Goal: Use online tool/utility

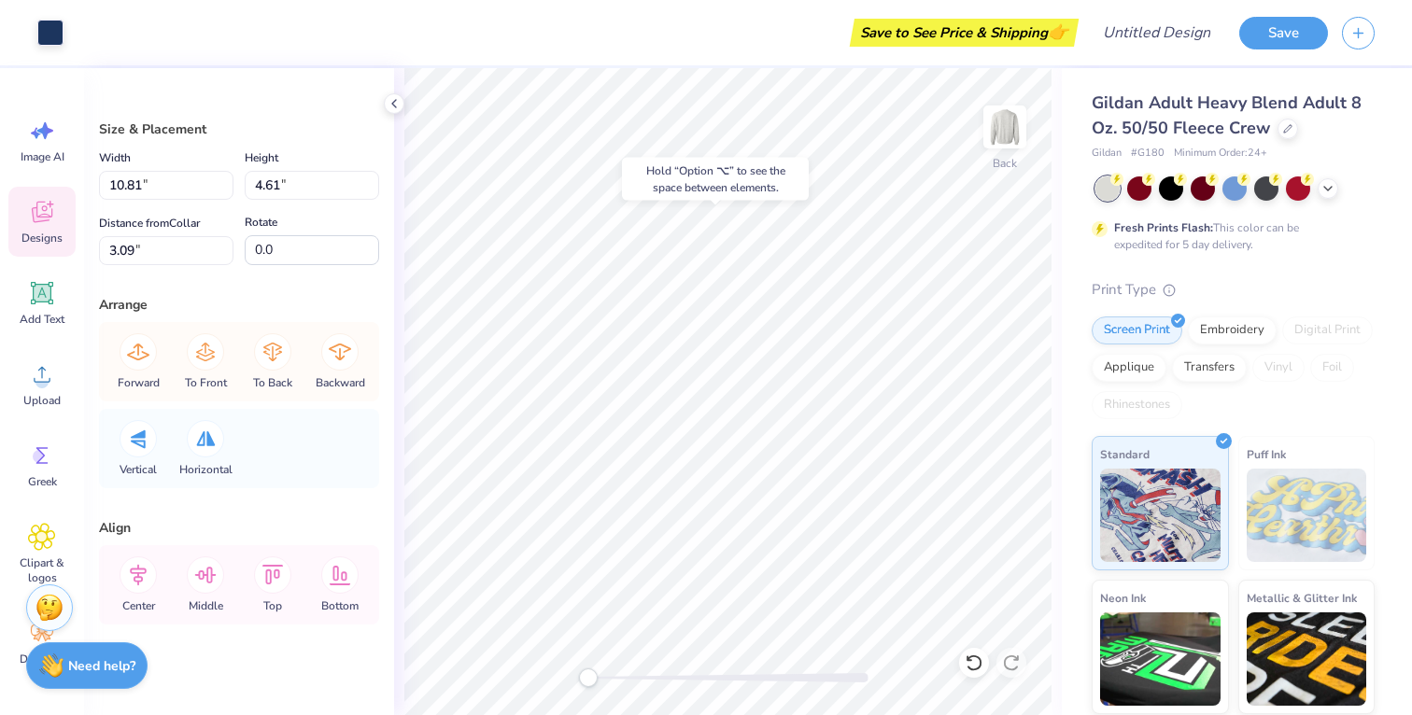
click at [43, 218] on icon at bounding box center [42, 214] width 18 height 15
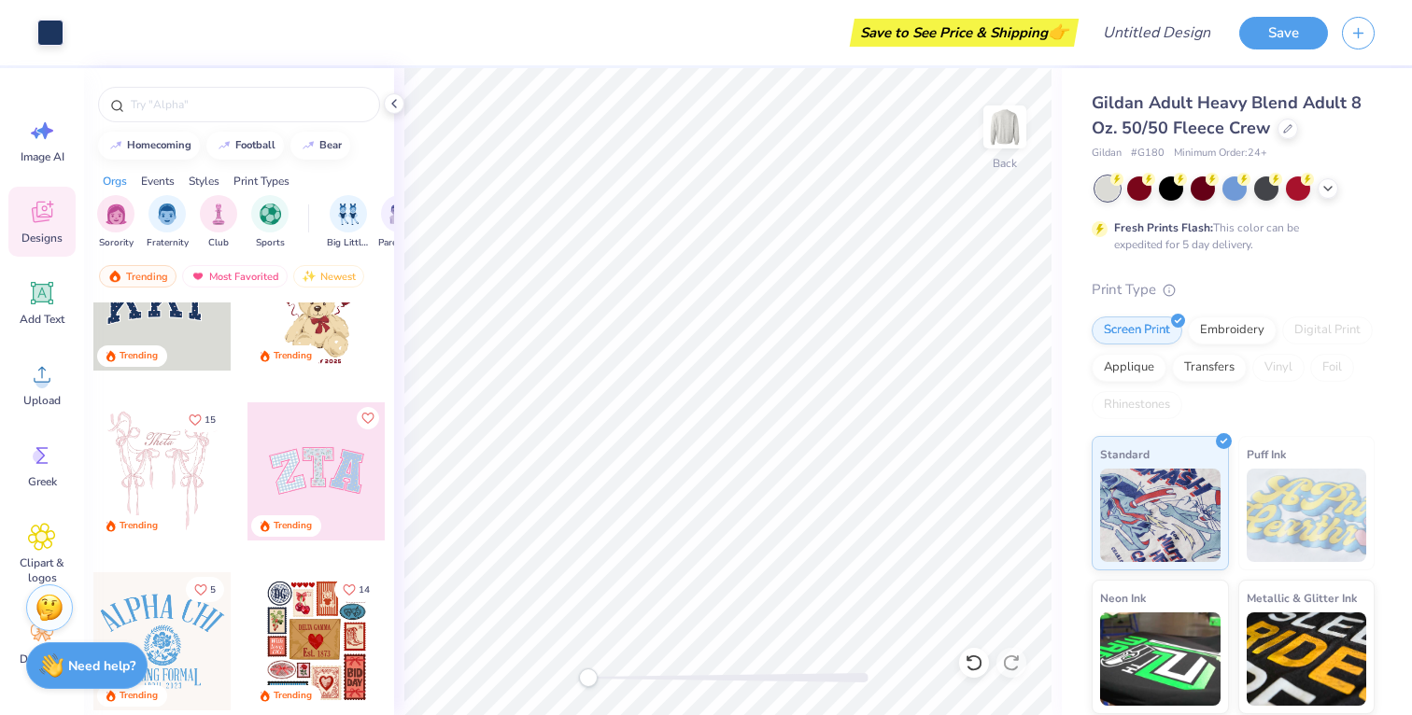
scroll to position [35, 0]
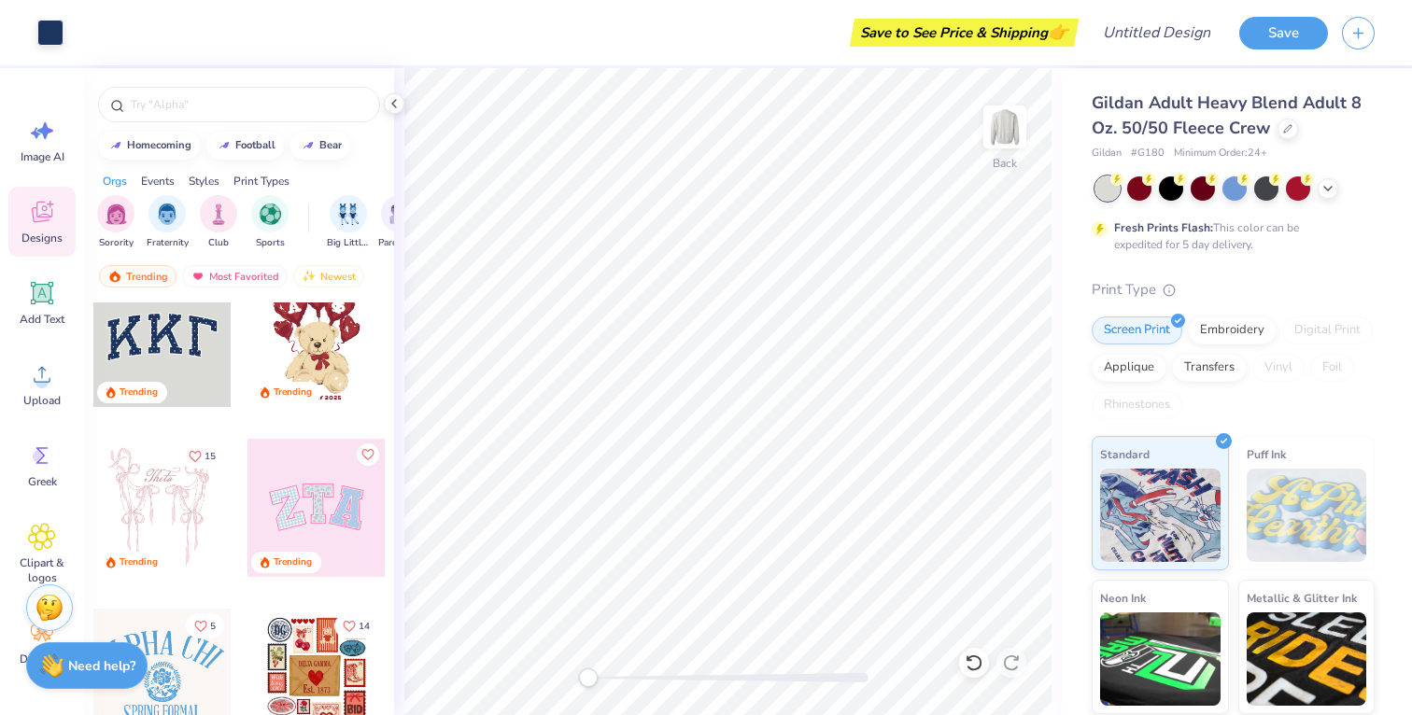
click at [304, 335] on div at bounding box center [317, 338] width 138 height 138
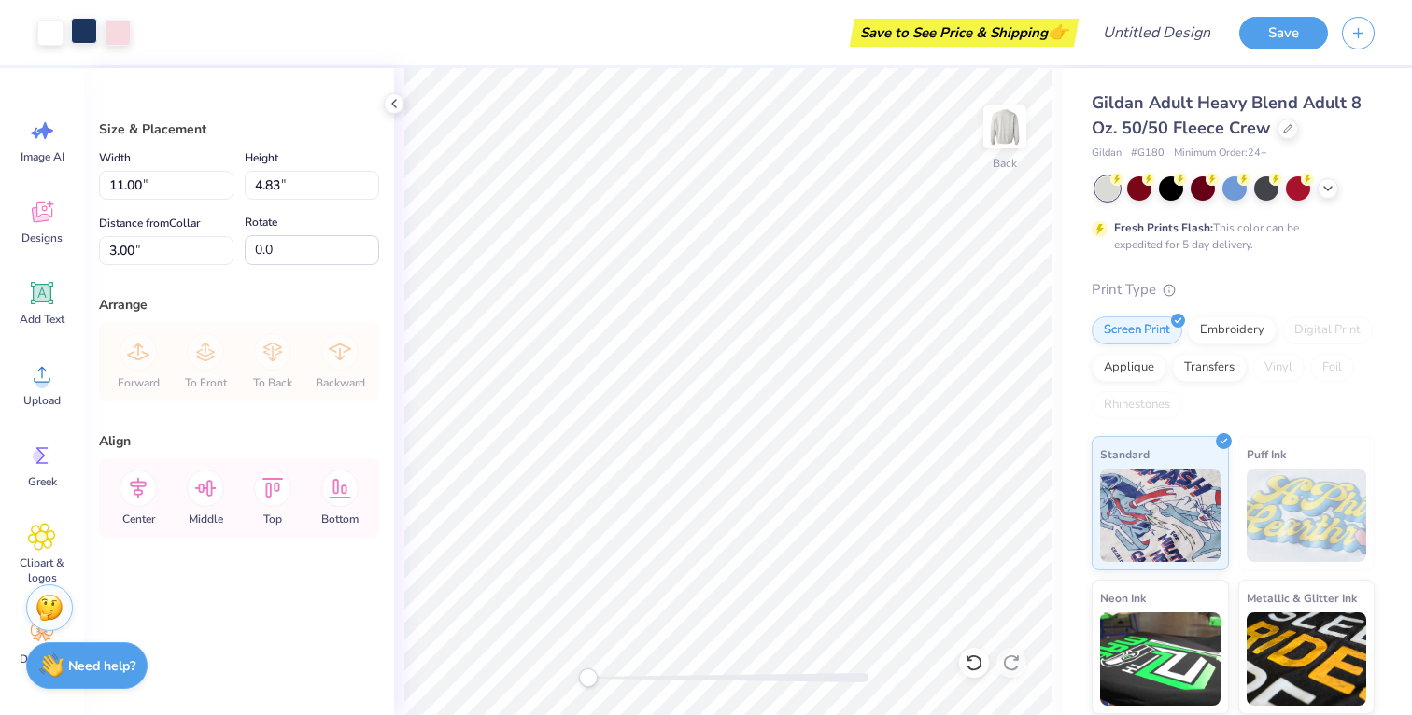
click at [88, 35] on div at bounding box center [84, 31] width 26 height 26
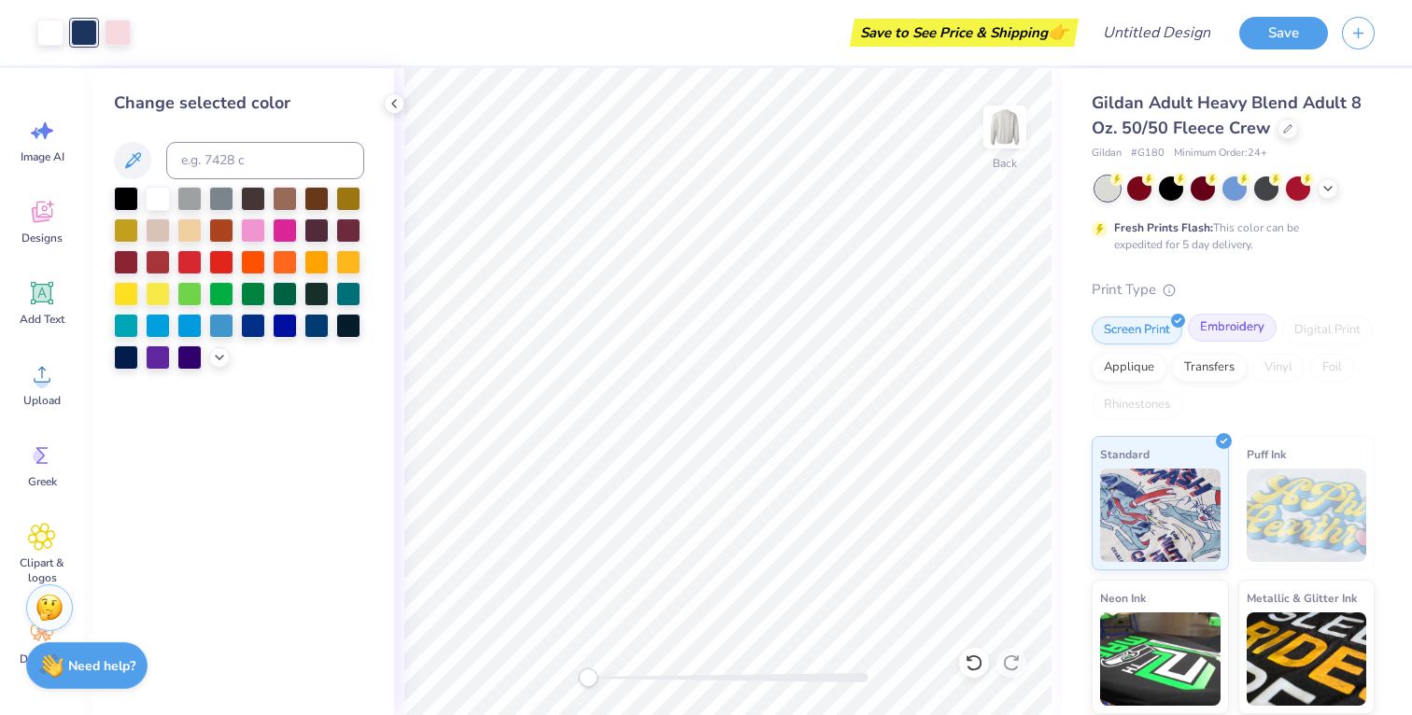
click at [1219, 336] on div "Embroidery" at bounding box center [1232, 328] width 89 height 28
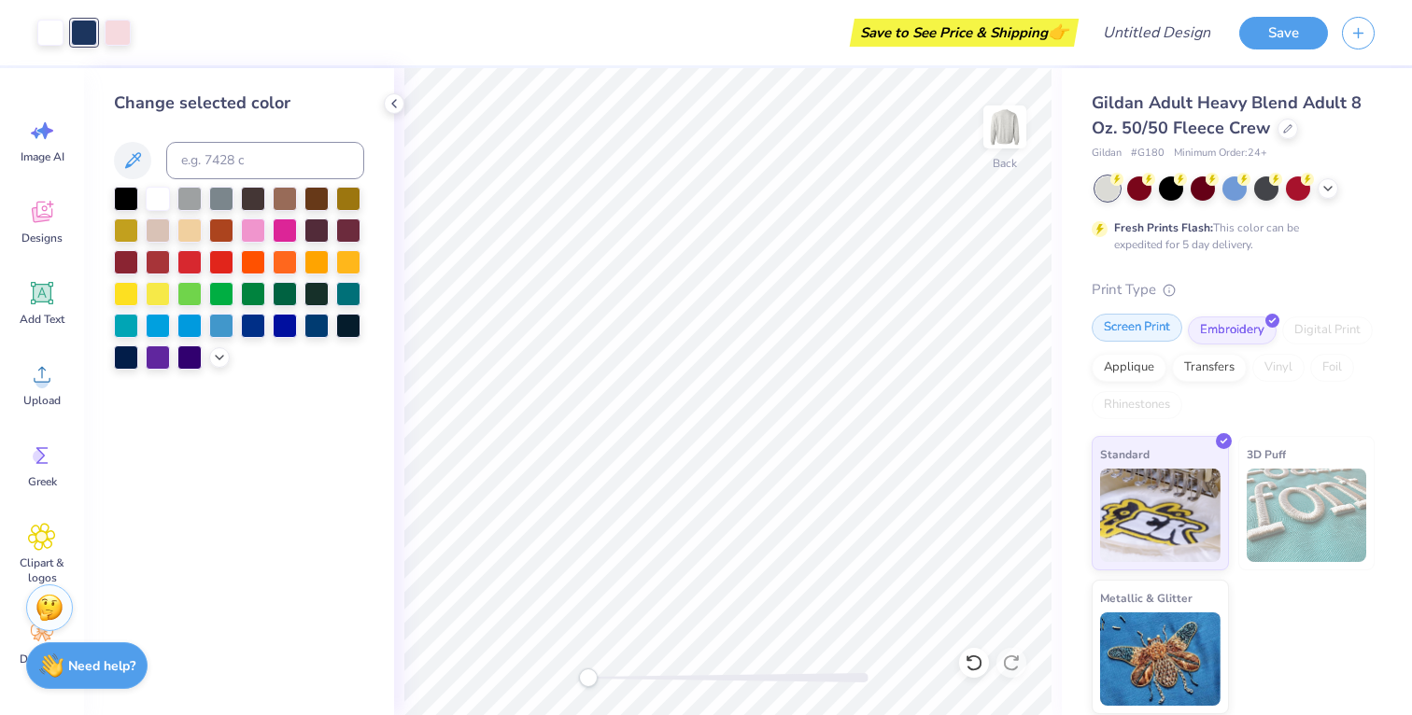
click at [1157, 318] on div "Screen Print" at bounding box center [1137, 328] width 91 height 28
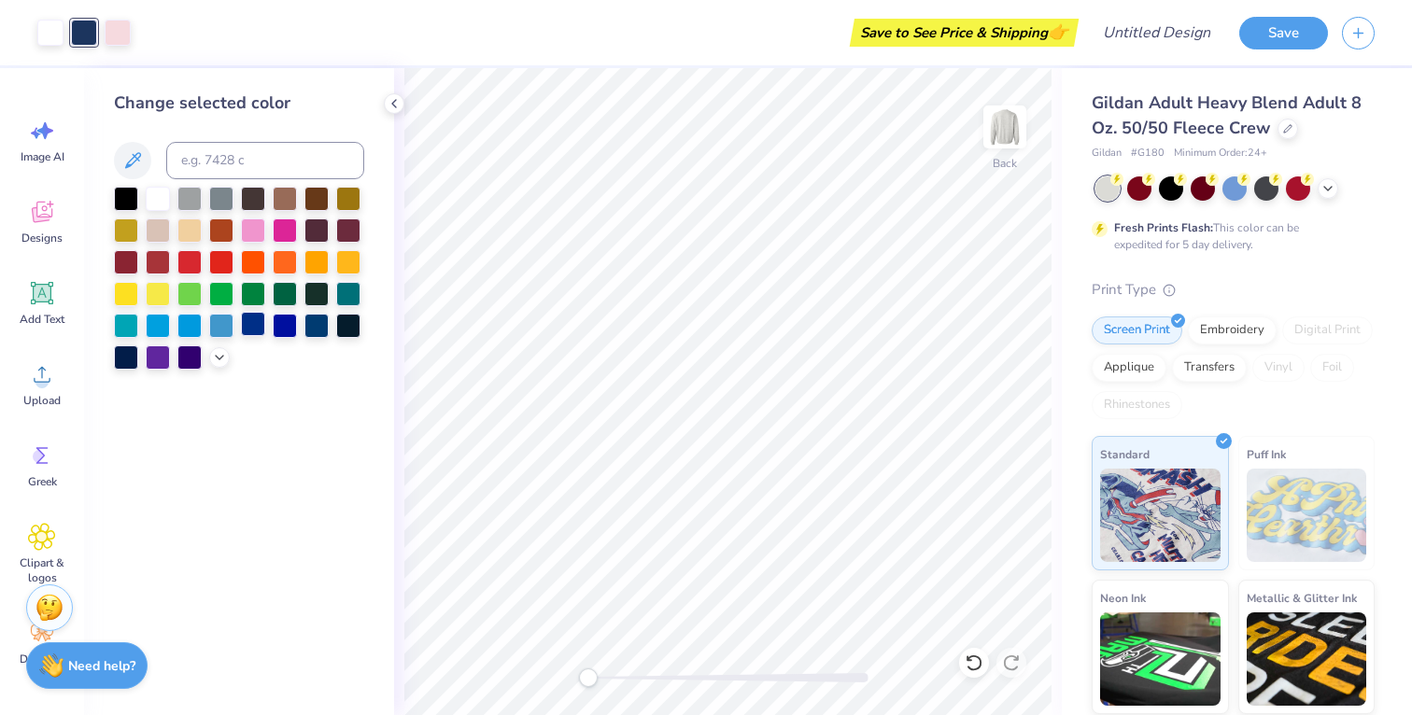
click at [256, 333] on div at bounding box center [253, 324] width 24 height 24
click at [224, 365] on div at bounding box center [239, 278] width 250 height 183
click at [218, 353] on icon at bounding box center [219, 355] width 15 height 15
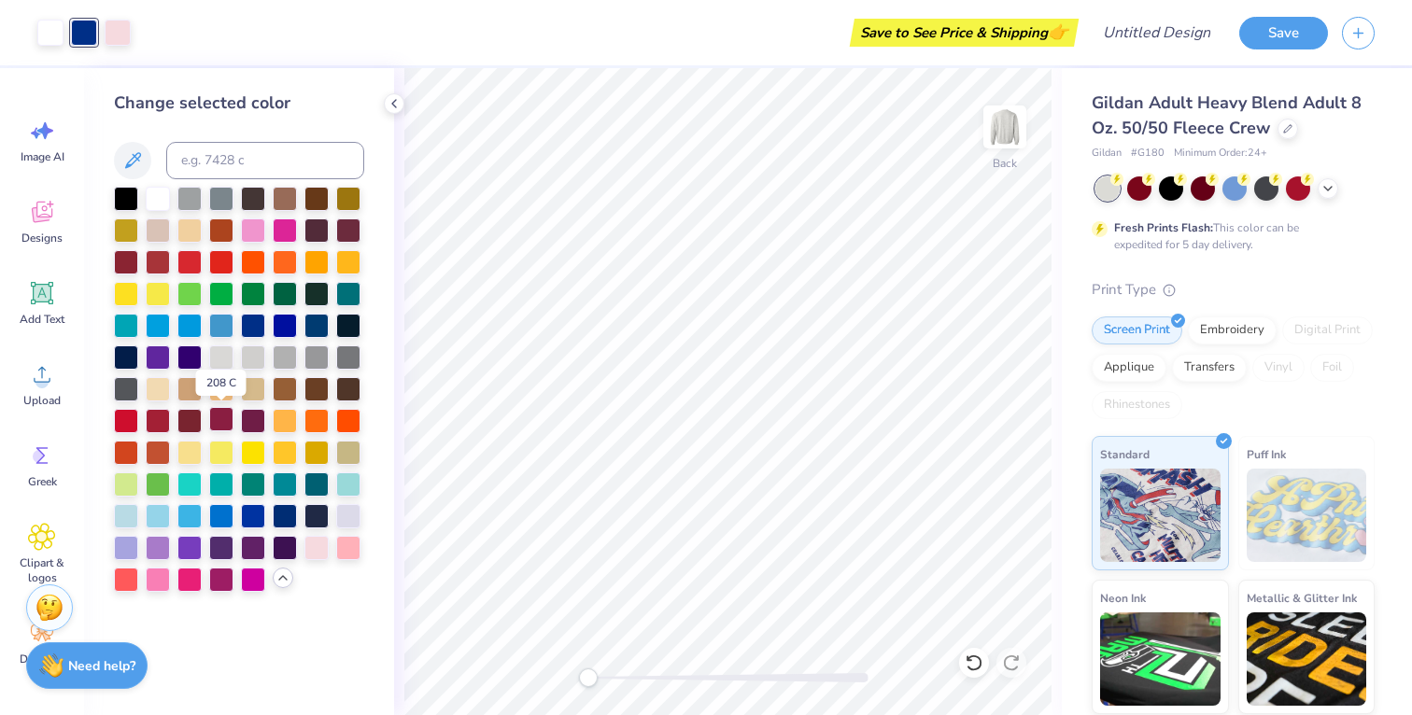
click at [230, 419] on div at bounding box center [221, 419] width 24 height 24
click at [248, 419] on div at bounding box center [253, 419] width 24 height 24
click at [229, 417] on div at bounding box center [221, 419] width 24 height 24
click at [340, 390] on div at bounding box center [348, 387] width 24 height 24
click at [400, 101] on icon at bounding box center [394, 103] width 15 height 15
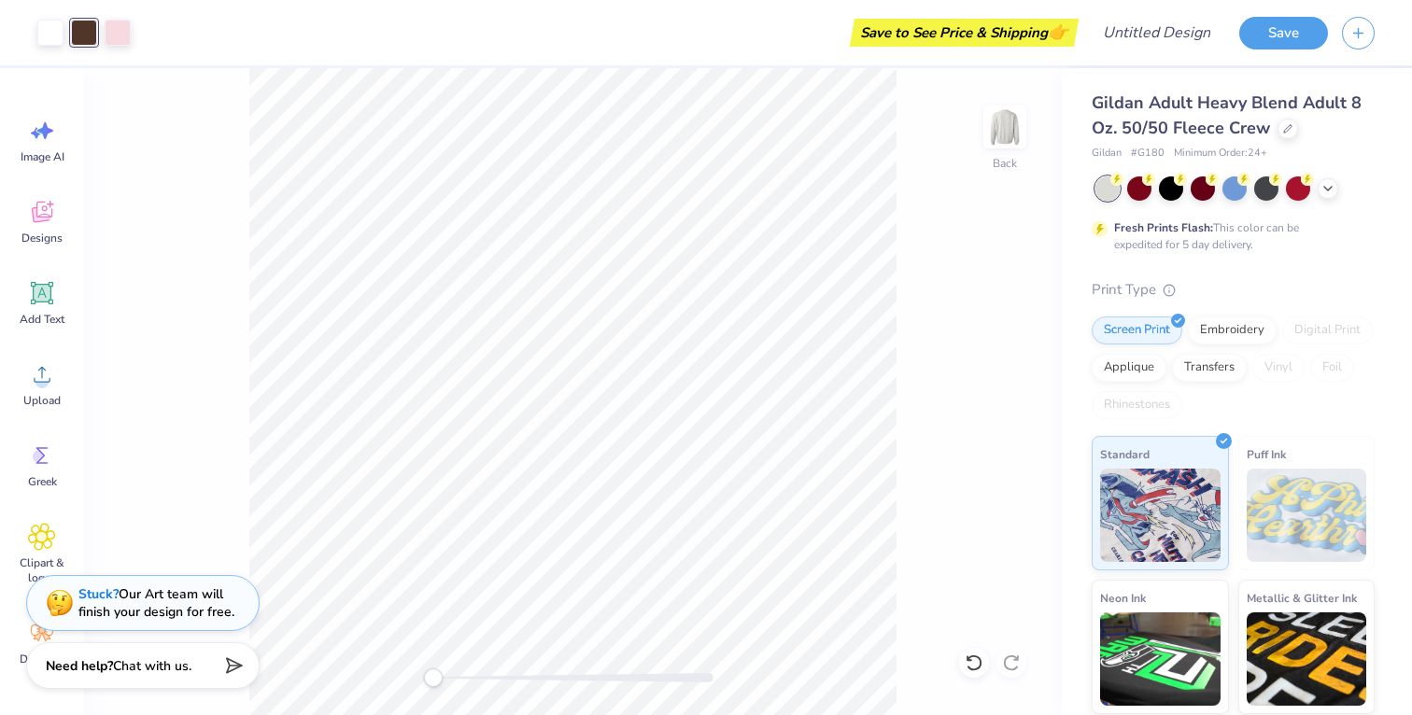
click at [400, 101] on div "Back" at bounding box center [573, 391] width 978 height 647
click at [113, 30] on div at bounding box center [118, 31] width 26 height 26
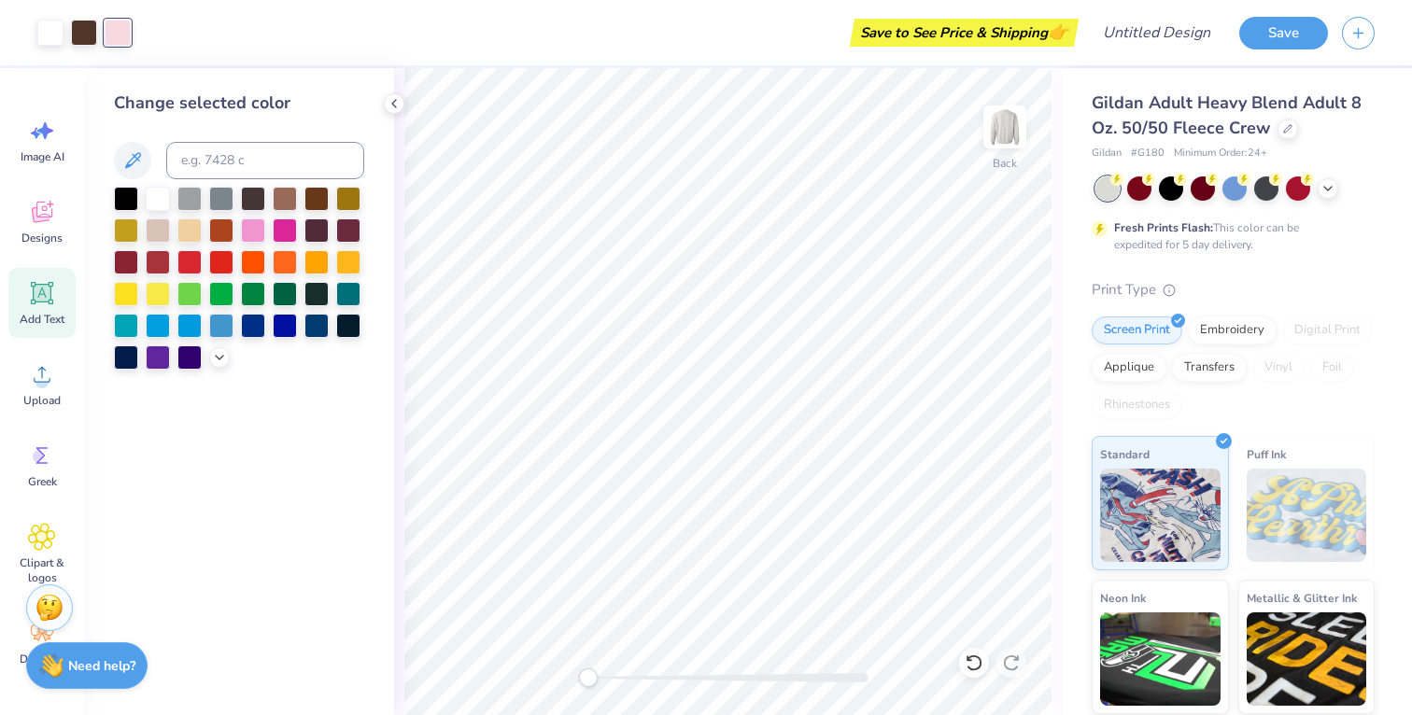
click at [50, 303] on icon at bounding box center [42, 293] width 28 height 28
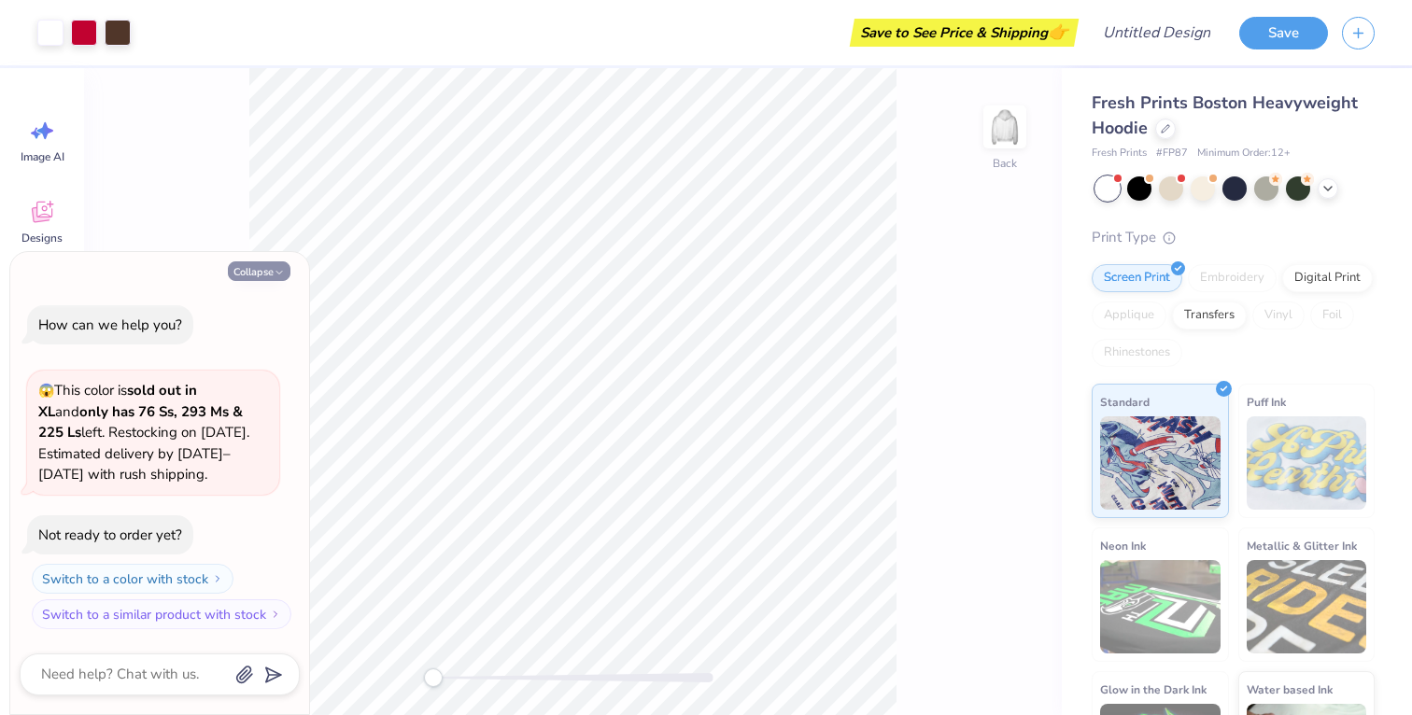
click at [252, 276] on button "Collapse" at bounding box center [259, 272] width 63 height 20
type textarea "x"
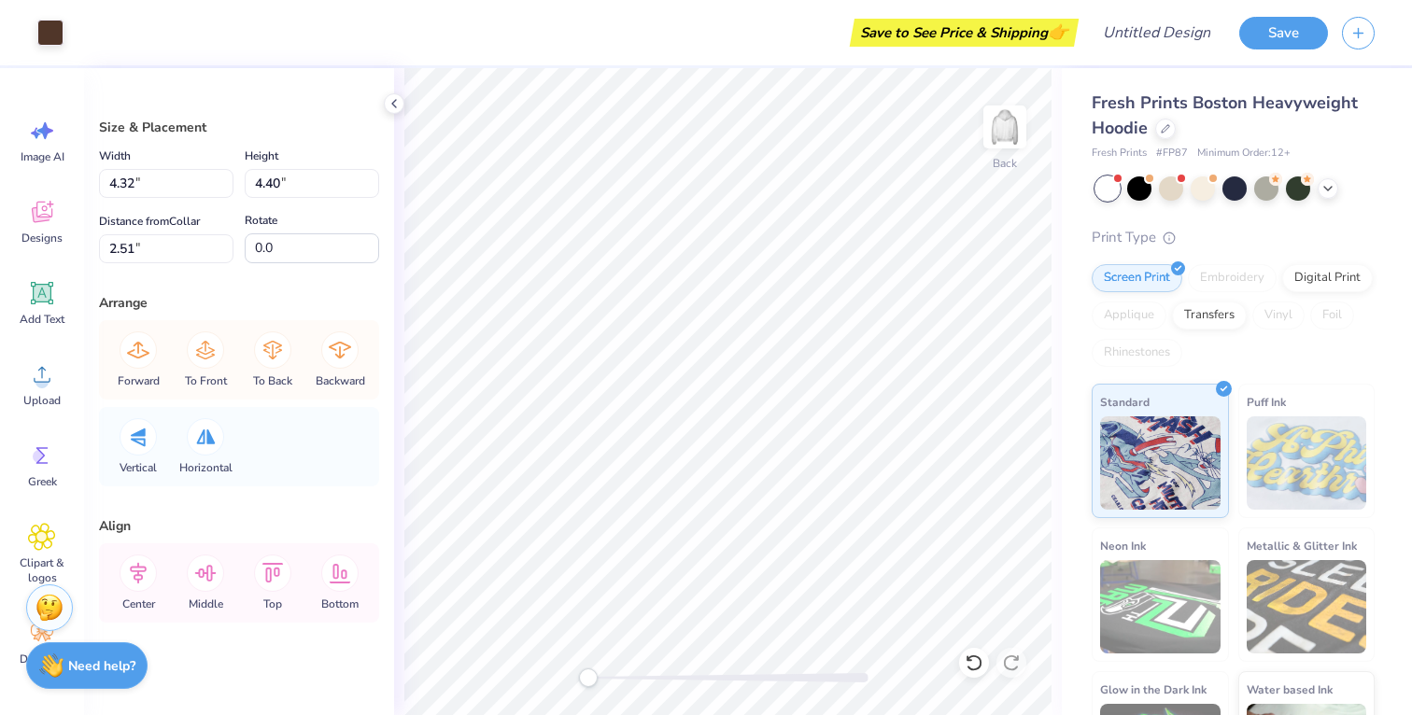
scroll to position [12, 0]
